Goal: Task Accomplishment & Management: Manage account settings

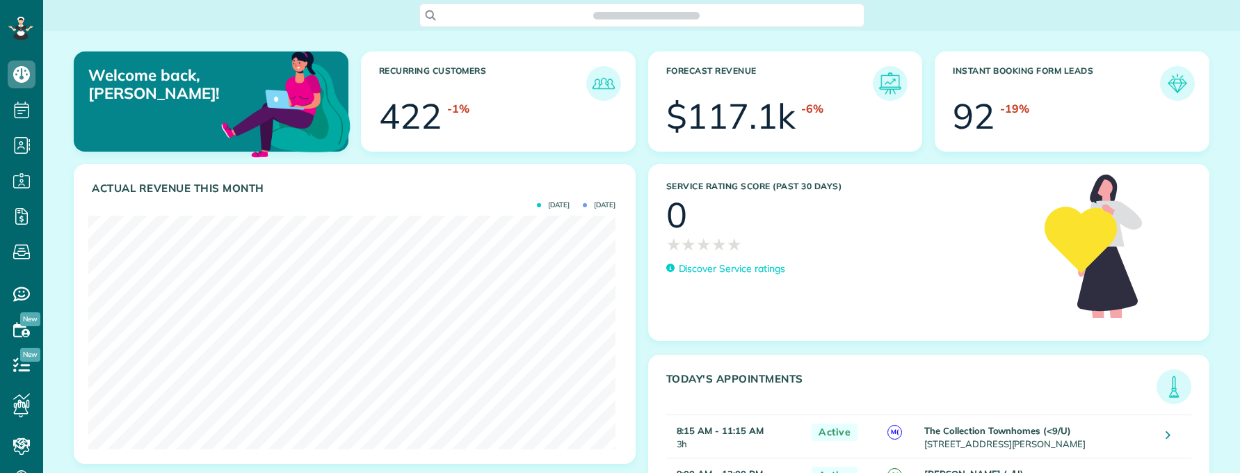
scroll to position [6, 6]
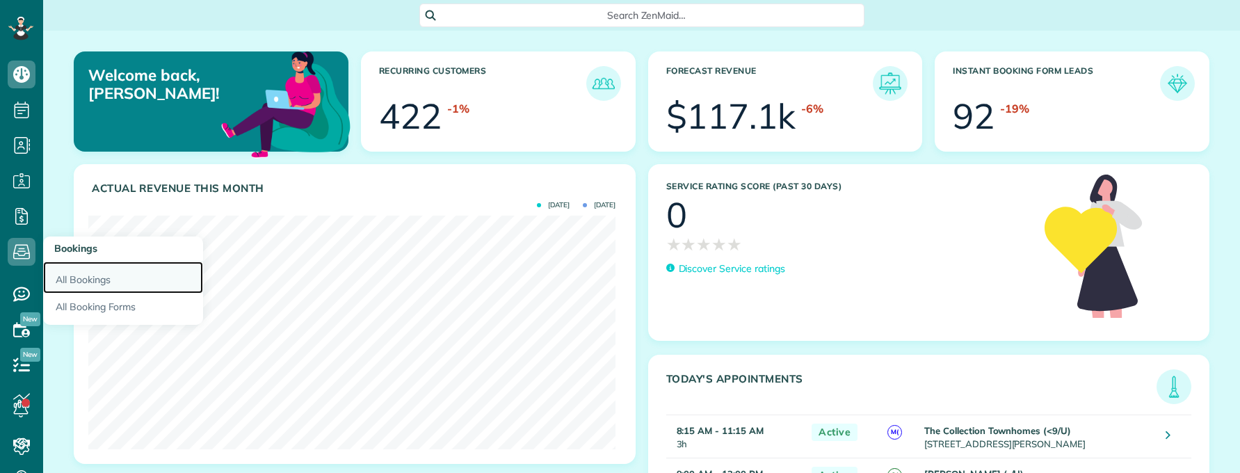
click at [90, 282] on link "All Bookings" at bounding box center [123, 278] width 160 height 32
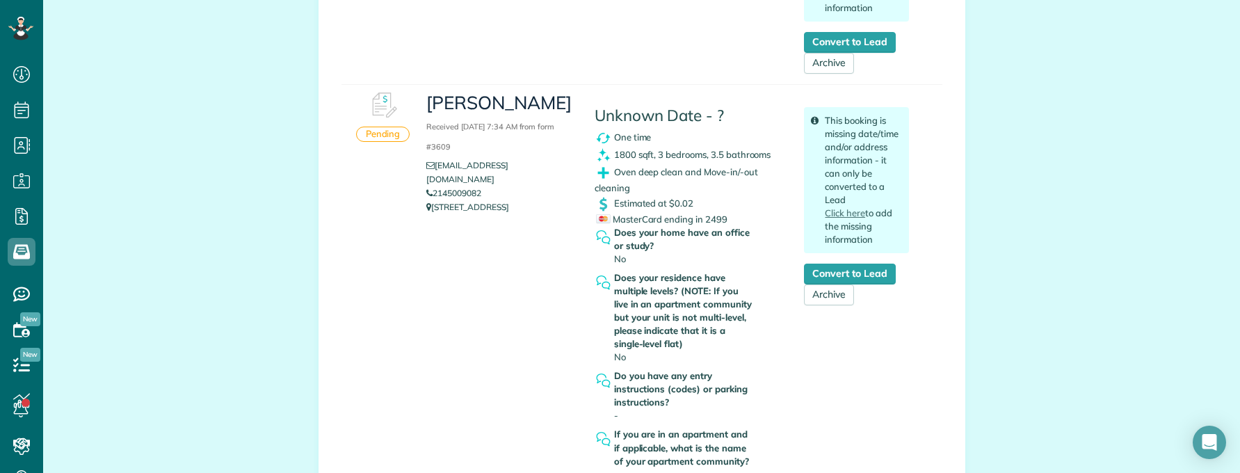
scroll to position [417, 0]
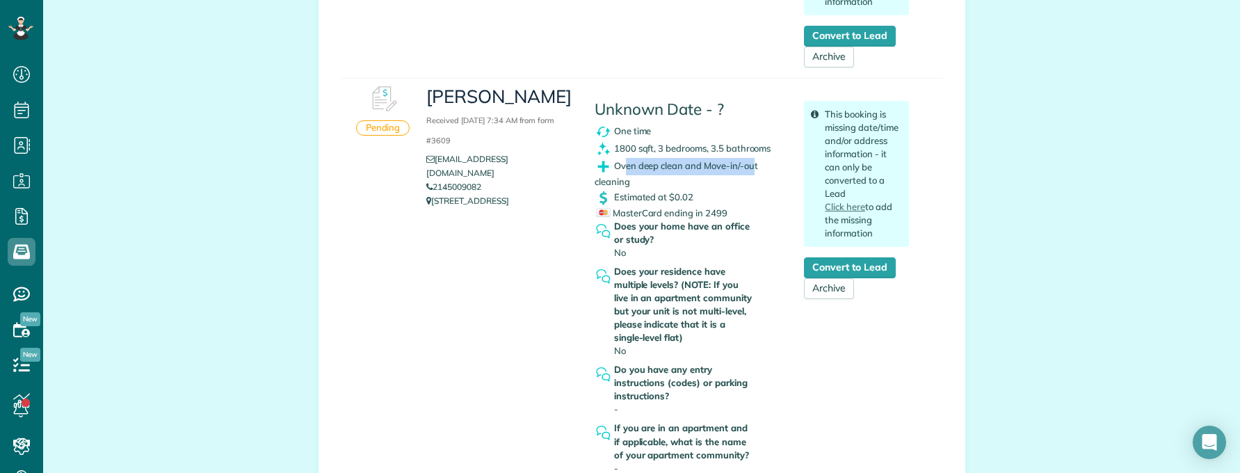
drag, startPoint x: 626, startPoint y: 161, endPoint x: 747, endPoint y: 163, distance: 121.1
click at [747, 163] on span "Oven deep clean and Move-in/-out cleaning" at bounding box center [676, 173] width 163 height 27
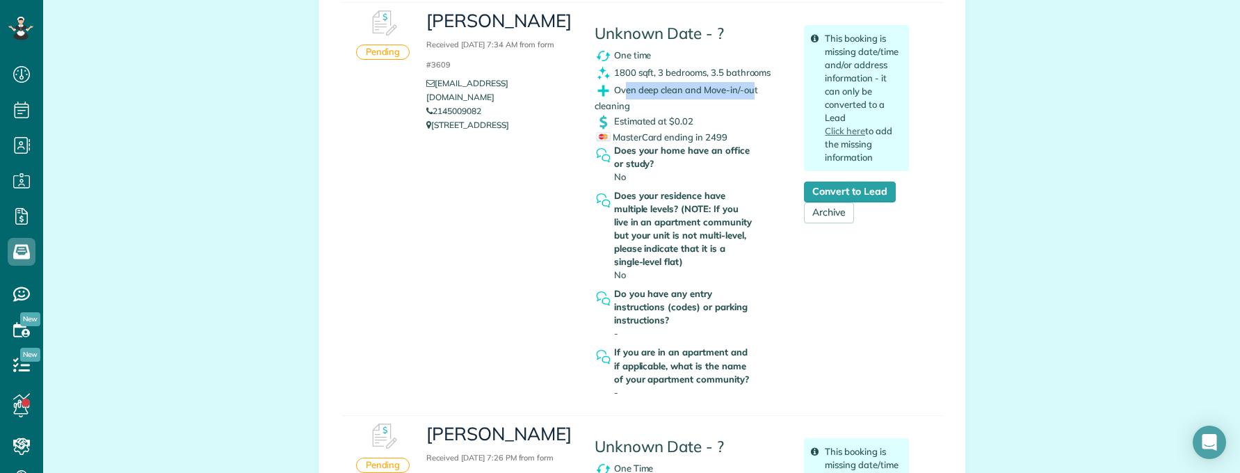
scroll to position [487, 0]
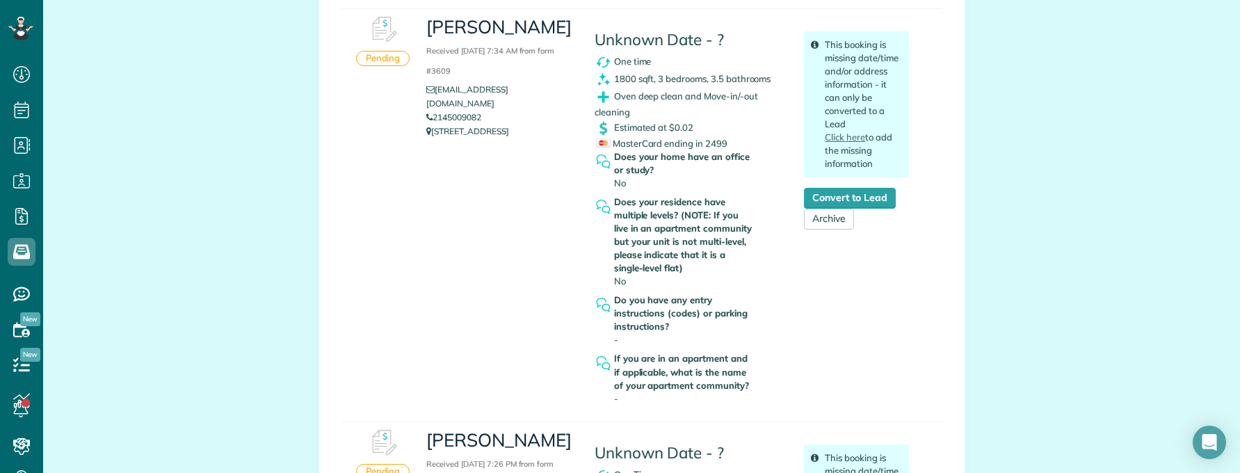
click at [681, 132] on span "Estimated at $0.02" at bounding box center [653, 126] width 79 height 11
drag, startPoint x: 625, startPoint y: 147, endPoint x: 702, endPoint y: 150, distance: 77.3
click at [702, 150] on div "Unknown Date - ? One time 1800 sqft, 3 bedrooms, 3.5 bathrooms Oven deep clean …" at bounding box center [689, 210] width 210 height 402
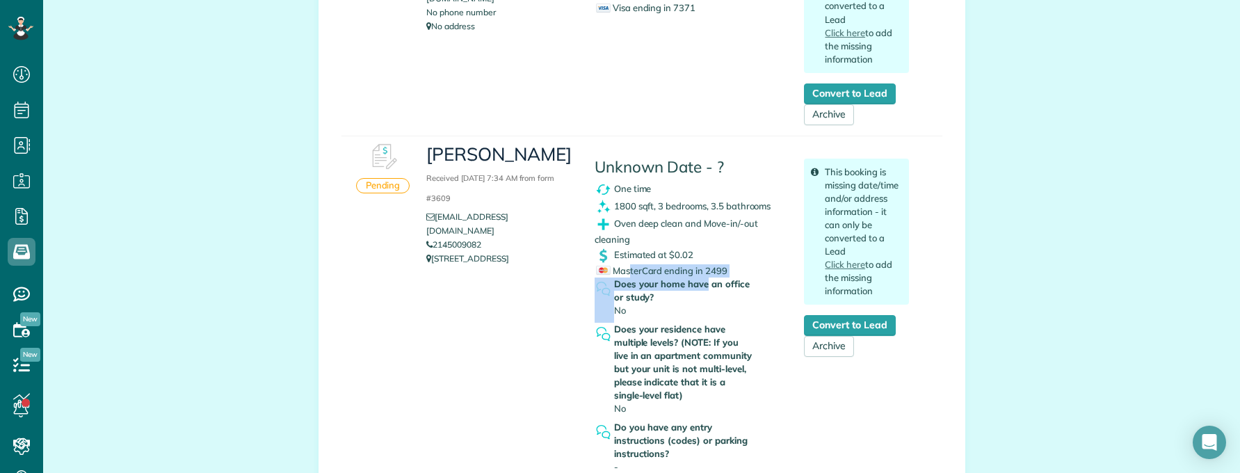
scroll to position [348, 0]
